Goal: Transaction & Acquisition: Purchase product/service

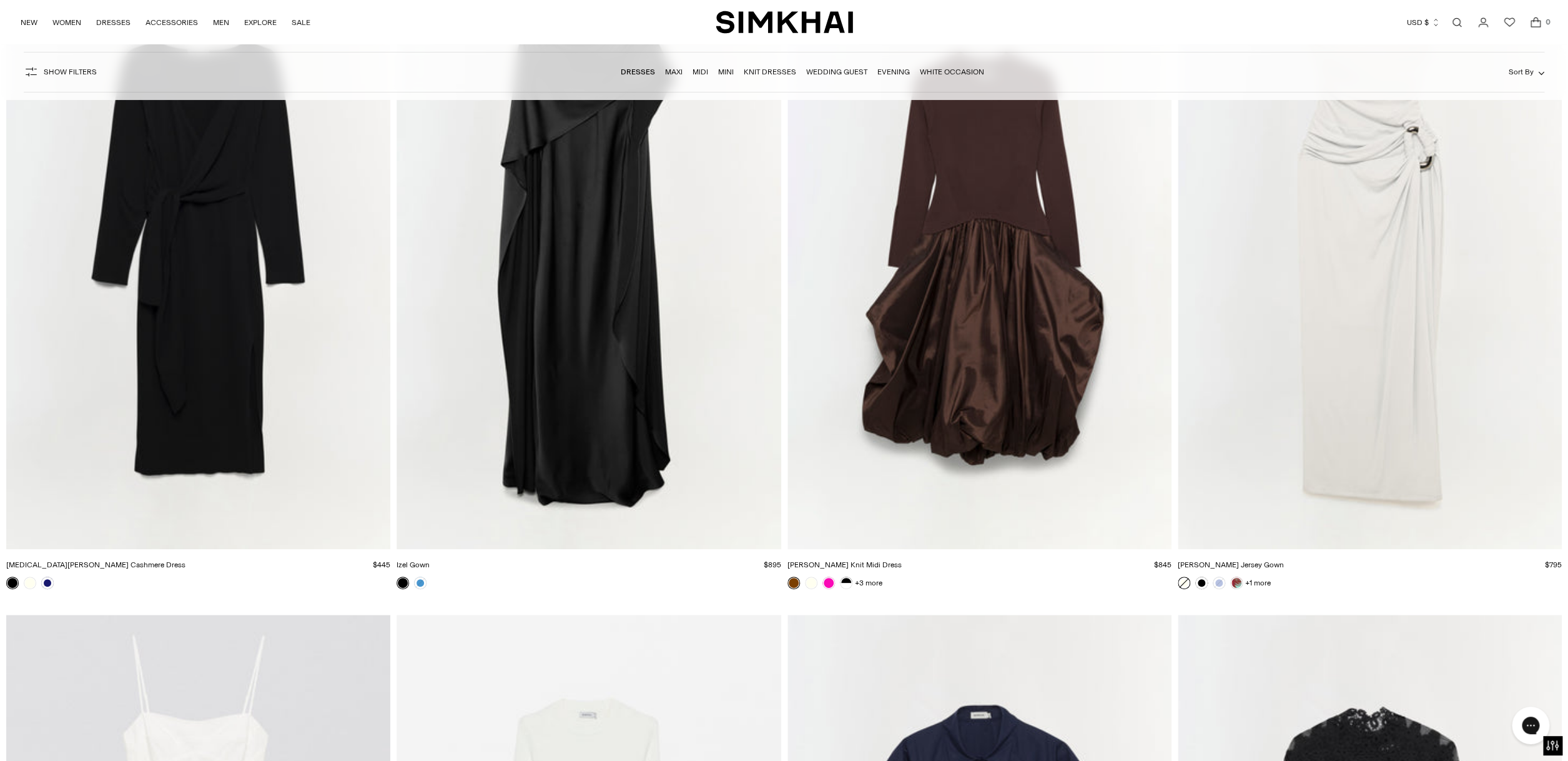
scroll to position [21968, 0]
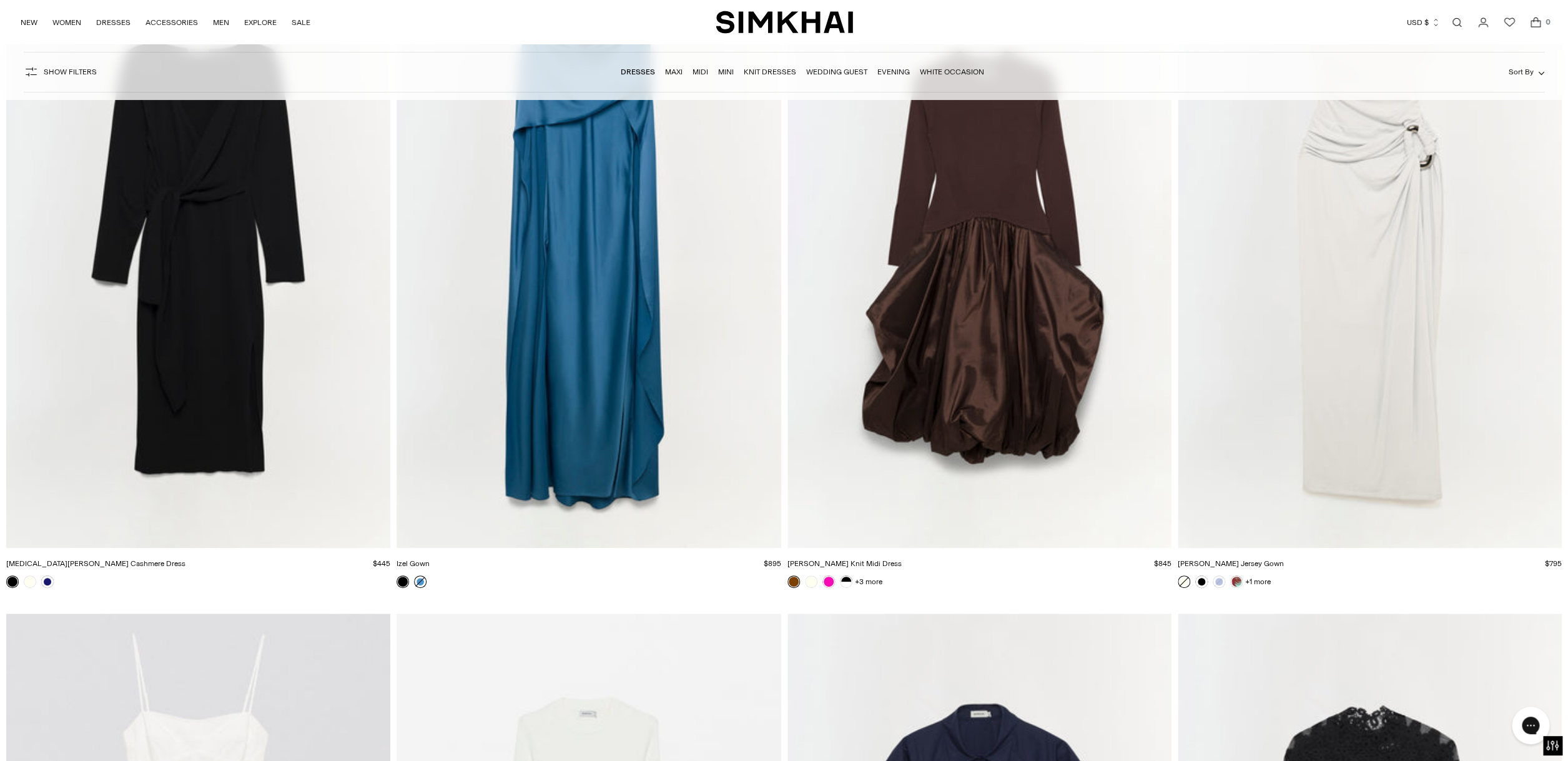
click at [419, 580] on link at bounding box center [420, 581] width 12 height 12
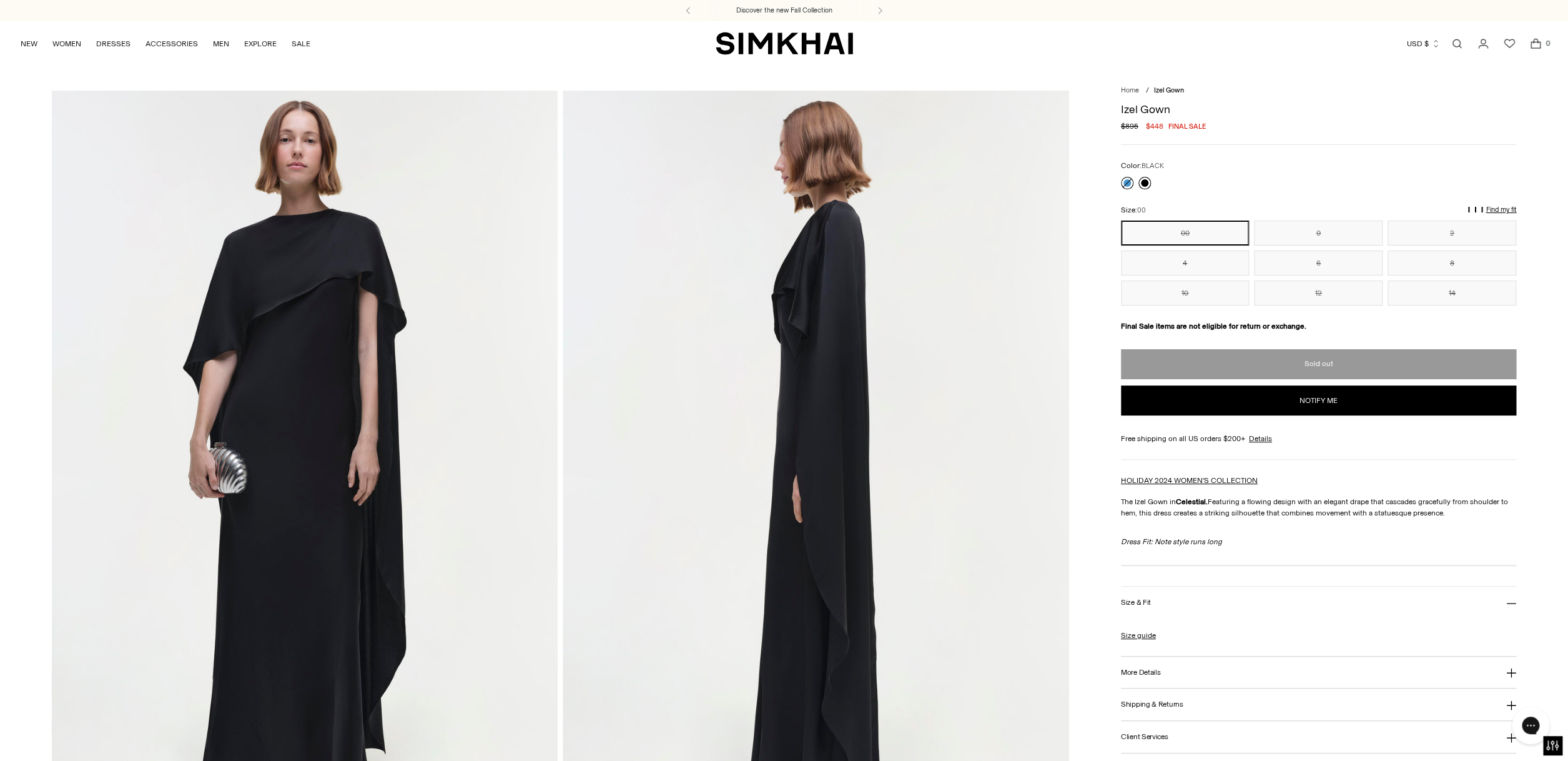
click at [1147, 184] on link at bounding box center [1145, 183] width 12 height 12
